Goal: Find specific page/section: Find specific page/section

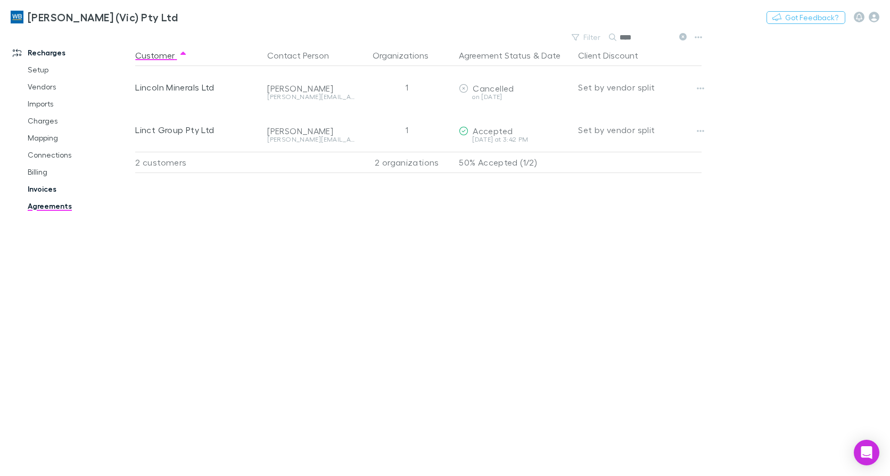
drag, startPoint x: 0, startPoint y: 0, endPoint x: 38, endPoint y: 185, distance: 188.7
click at [38, 185] on link "Invoices" at bounding box center [79, 188] width 124 height 17
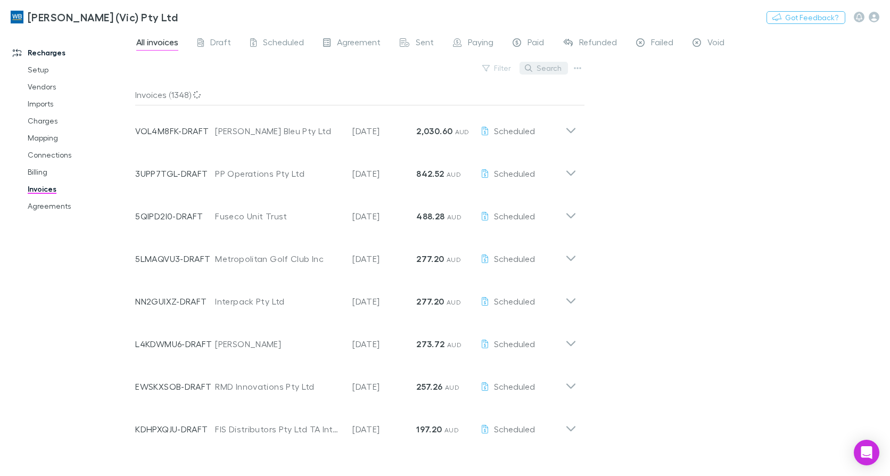
click at [546, 70] on button "Search" at bounding box center [544, 68] width 48 height 13
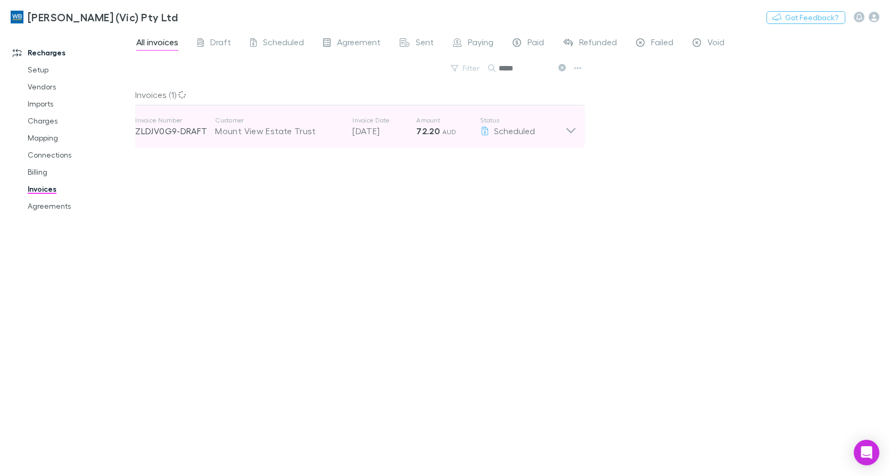
type input "*****"
click at [573, 128] on icon at bounding box center [570, 126] width 11 height 21
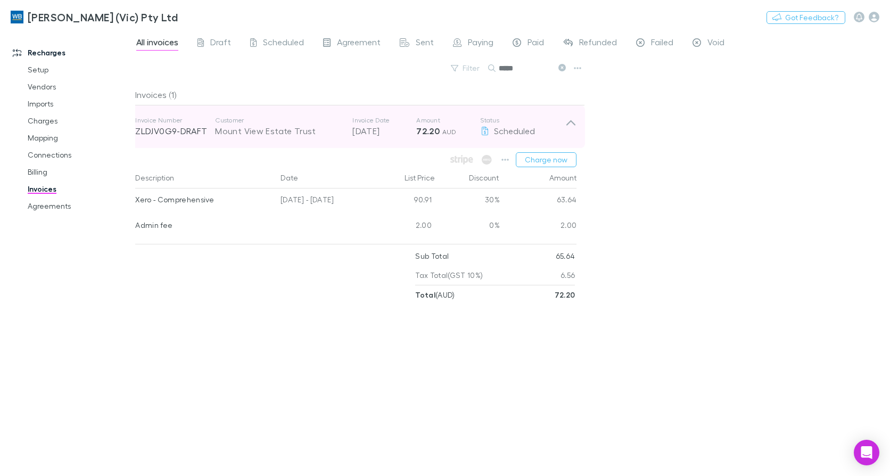
click at [578, 126] on div "Invoice Number ZLDJV0G9-DRAFT Customer Mount View Estate Trust Invoice Date [DA…" at bounding box center [356, 126] width 458 height 43
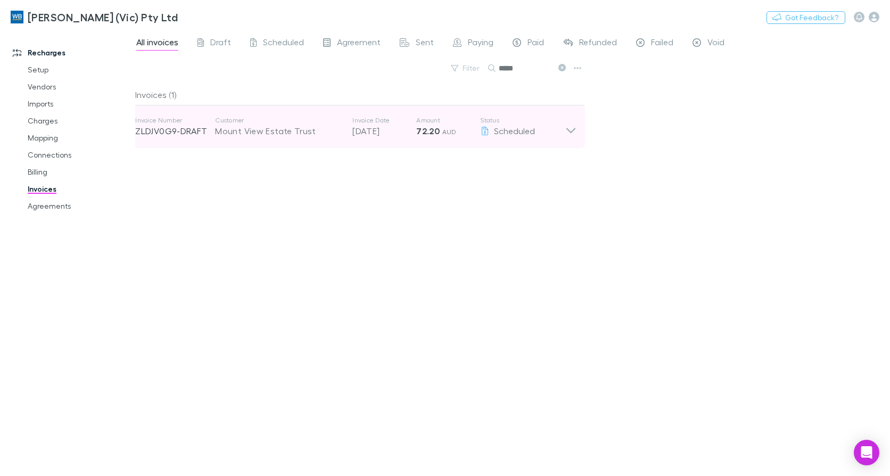
click at [571, 134] on icon at bounding box center [570, 126] width 11 height 21
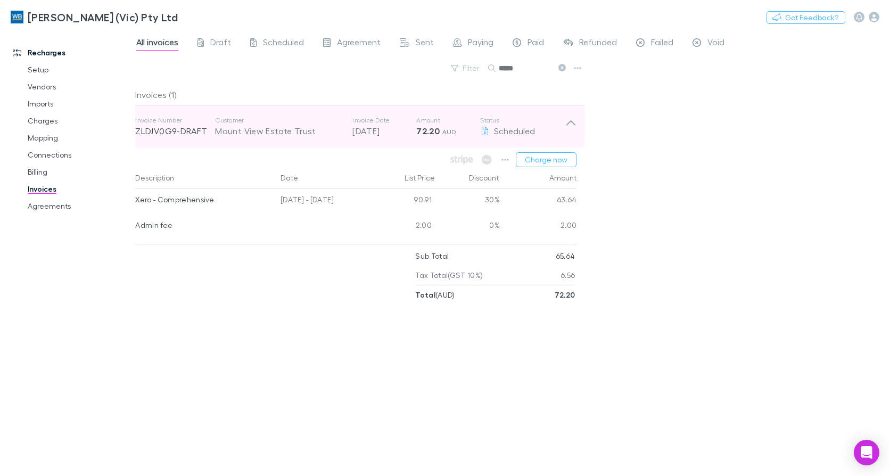
click at [571, 126] on icon at bounding box center [570, 126] width 11 height 21
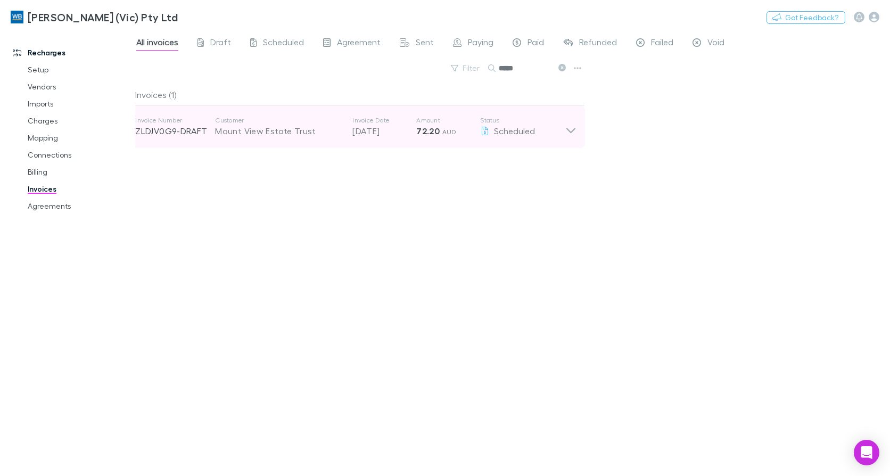
click at [566, 125] on icon at bounding box center [570, 126] width 11 height 21
